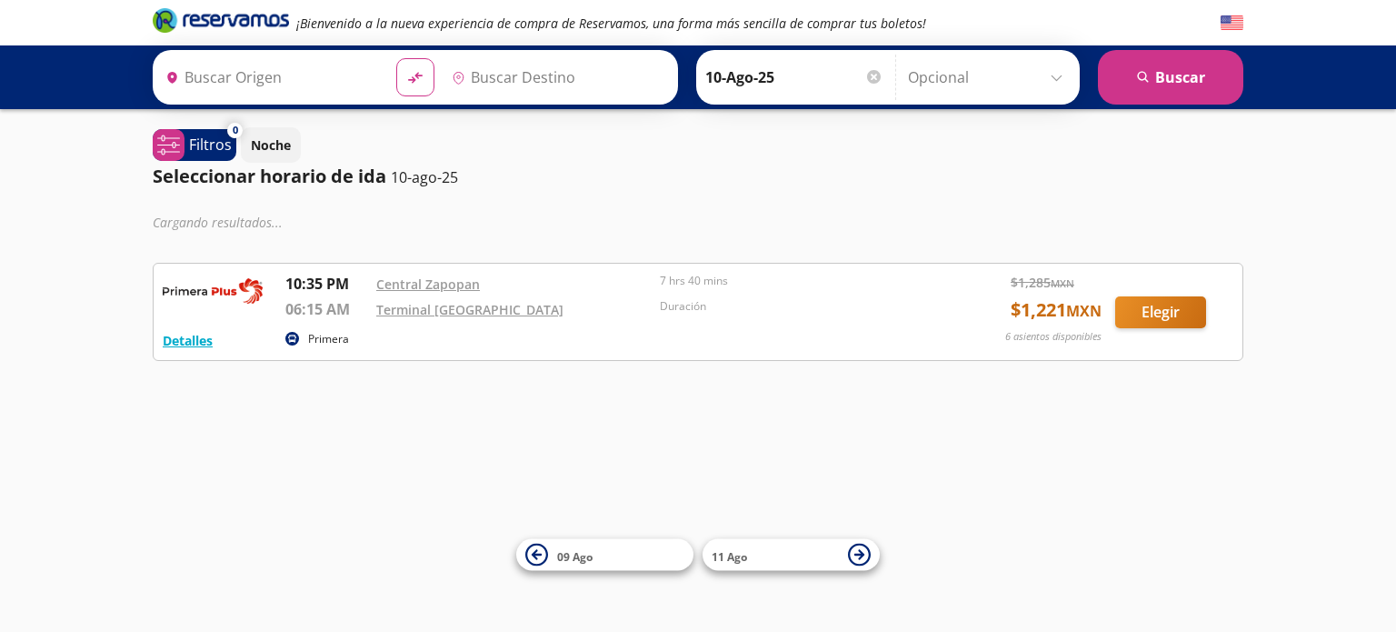
type input "Central Zapopan, [GEOGRAPHIC_DATA]"
type input "Terminal [GEOGRAPHIC_DATA], [GEOGRAPHIC_DATA]"
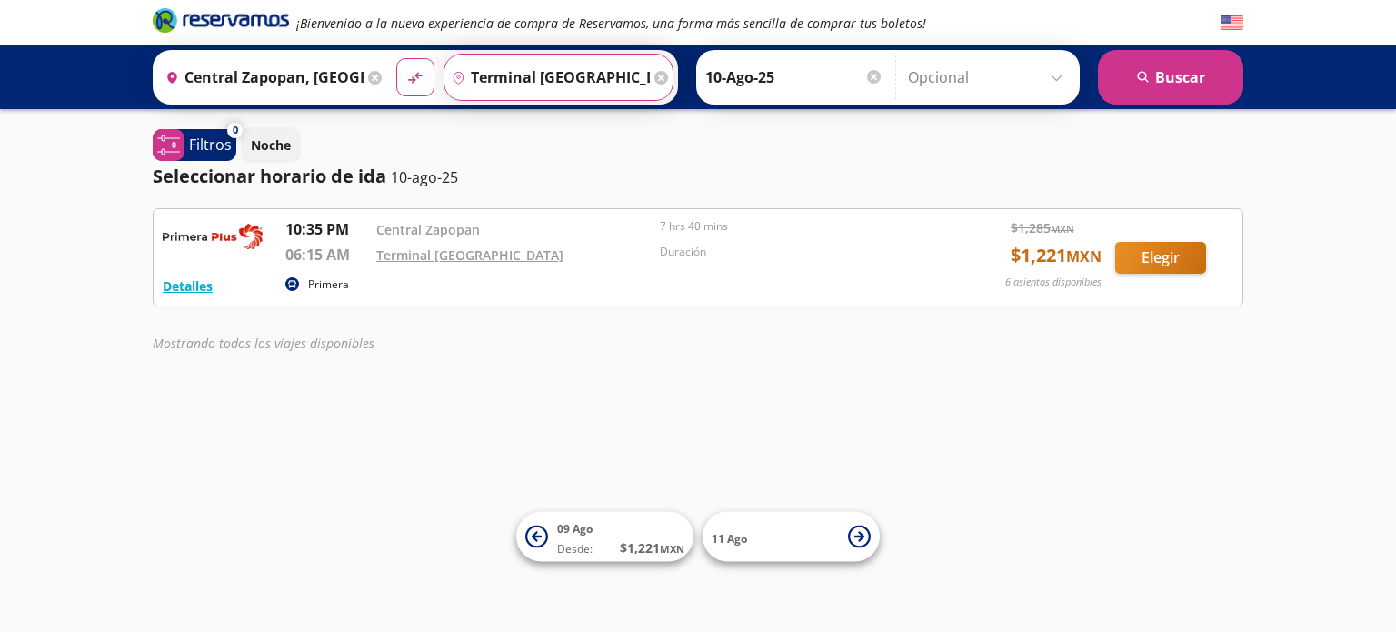
click at [496, 79] on input "Terminal [GEOGRAPHIC_DATA], [GEOGRAPHIC_DATA]" at bounding box center [546, 77] width 205 height 45
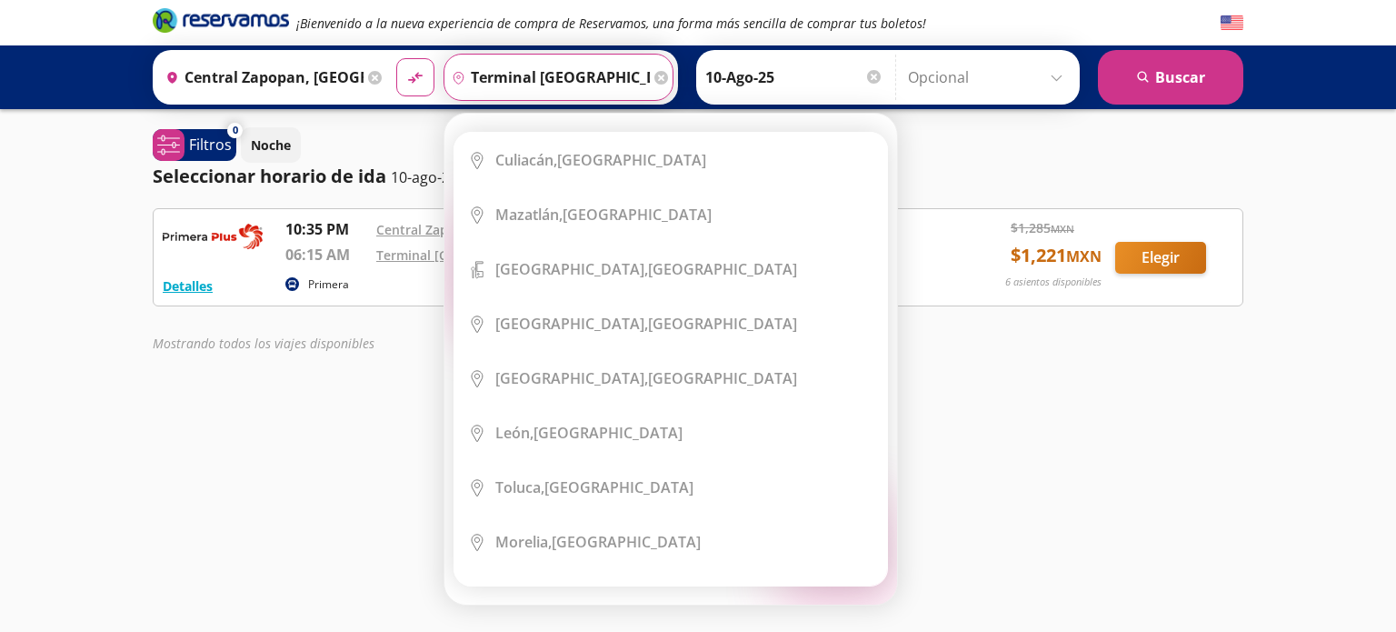
click at [654, 79] on icon at bounding box center [661, 78] width 14 height 14
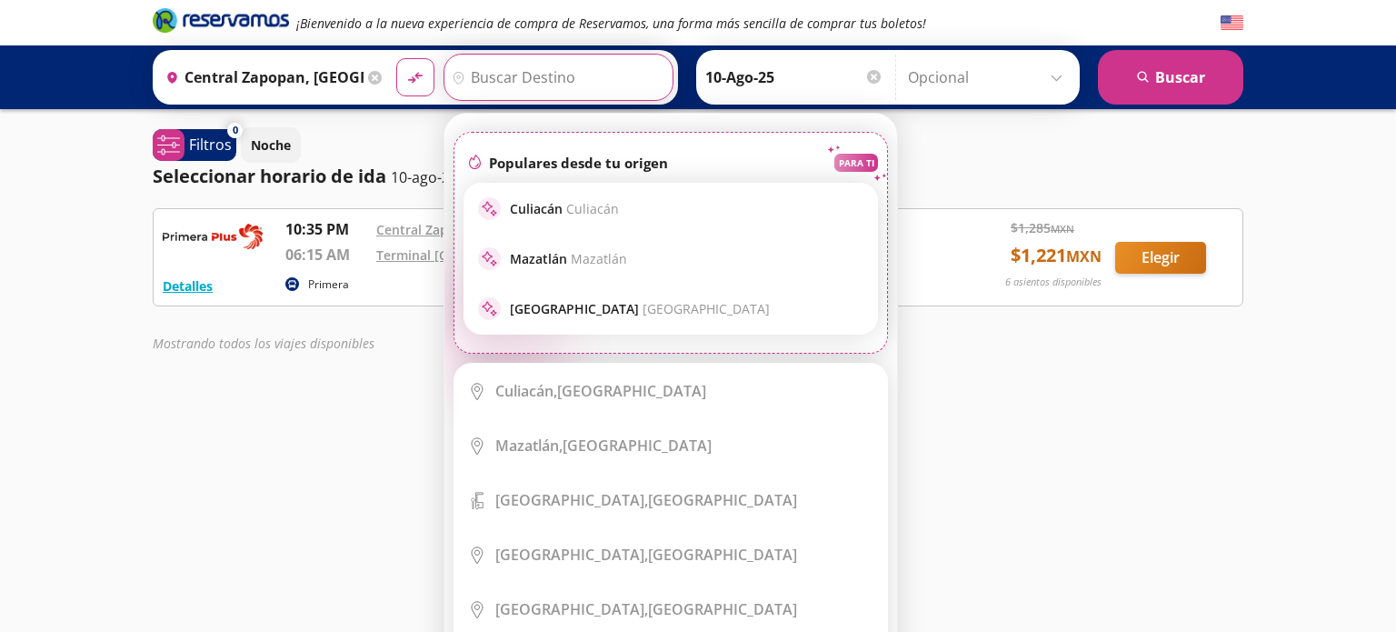
click at [563, 72] on input "Destino" at bounding box center [556, 77] width 224 height 45
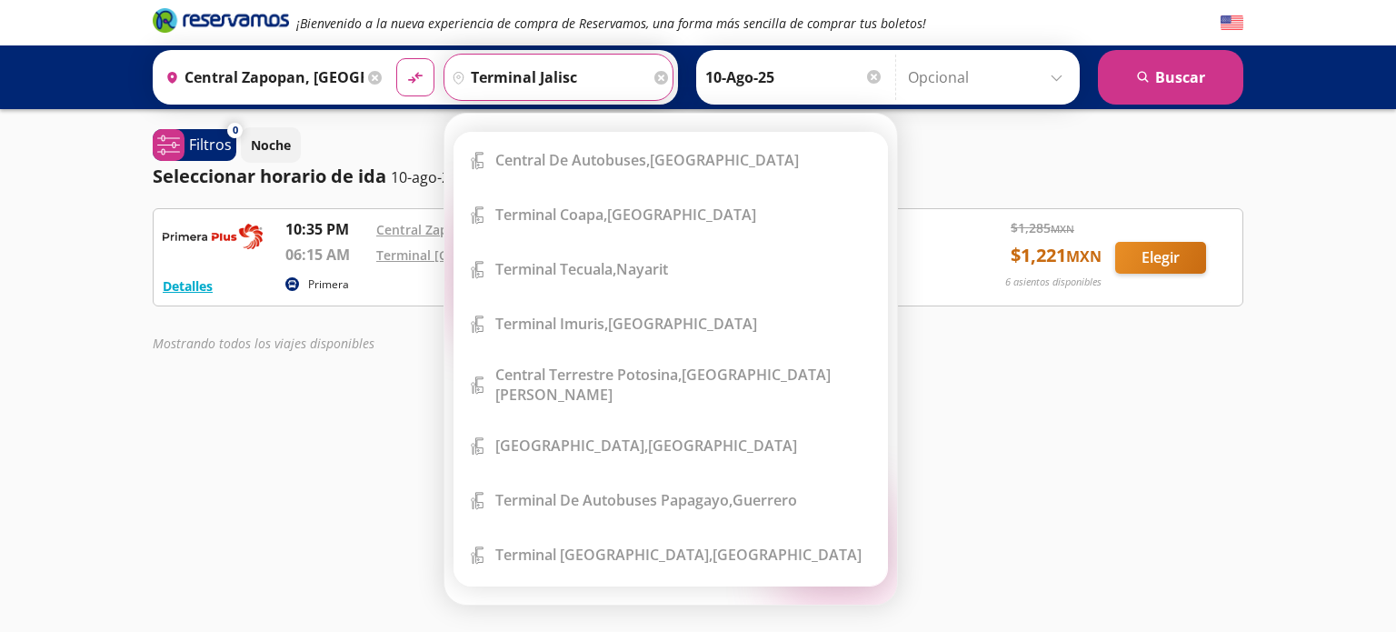
type input "[GEOGRAPHIC_DATA]"
